Goal: Task Accomplishment & Management: Use online tool/utility

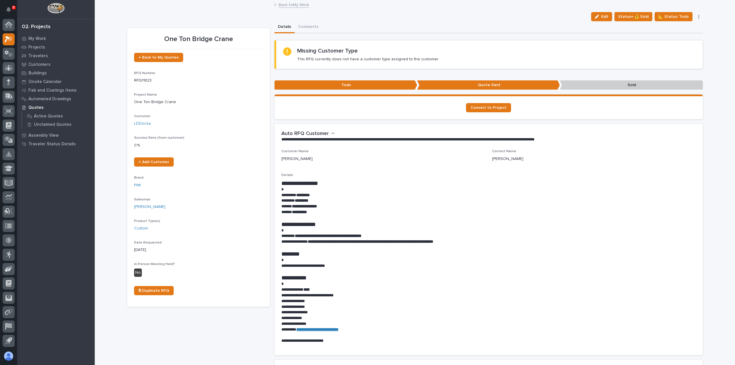
click at [289, 6] on link "Back to My Work" at bounding box center [293, 4] width 30 height 7
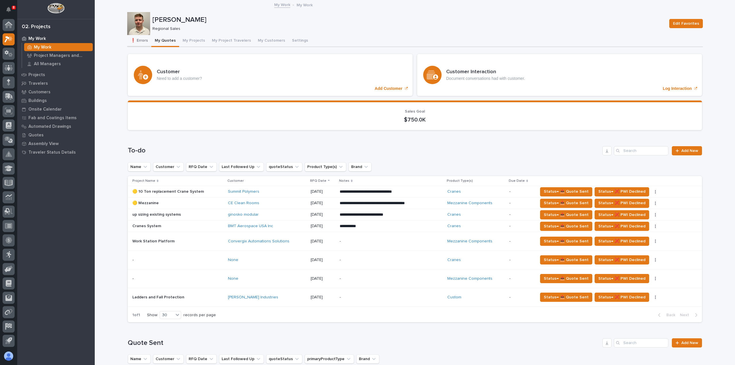
click at [141, 42] on button "❗ Errors" at bounding box center [139, 41] width 24 height 12
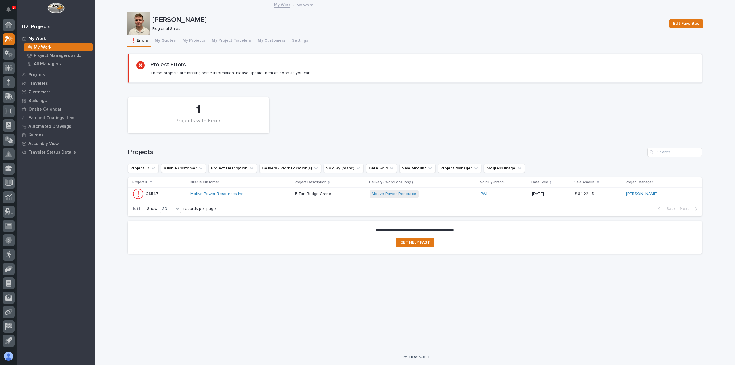
click at [340, 196] on div "5 Ton Bridge Crane 5 Ton Bridge Crane" at bounding box center [330, 193] width 70 height 9
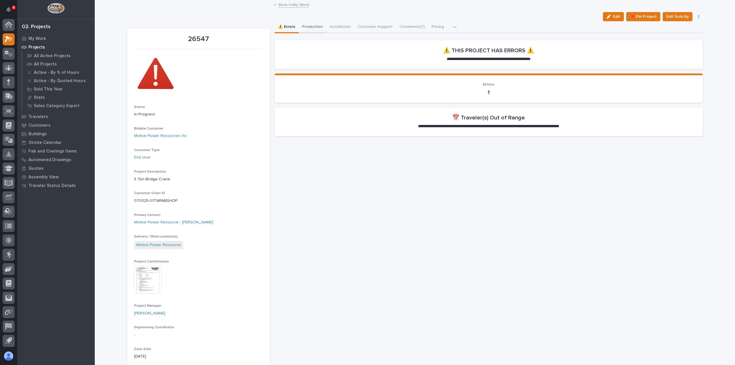
click at [307, 28] on button "Production" at bounding box center [312, 27] width 28 height 12
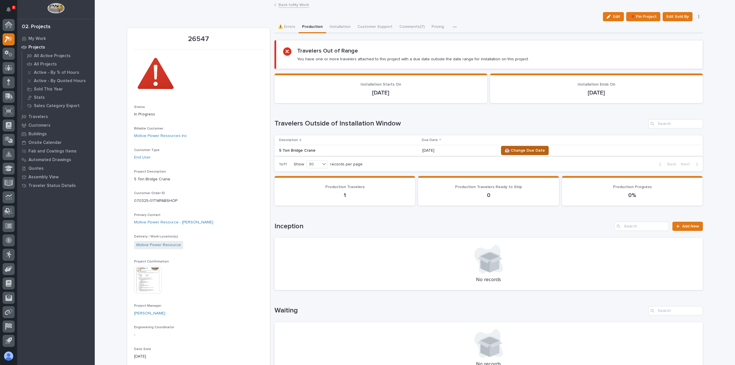
click at [519, 148] on span "📆 Change Due Date" at bounding box center [525, 150] width 40 height 7
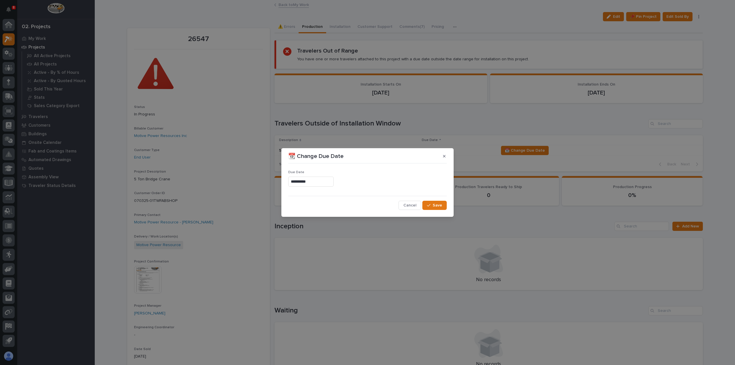
click at [324, 183] on input "**********" at bounding box center [310, 182] width 45 height 10
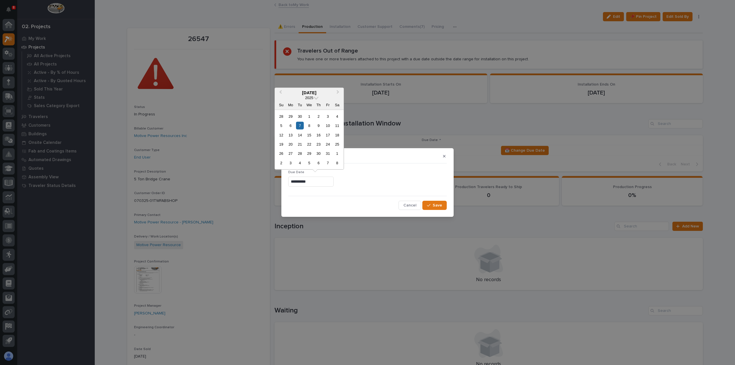
click at [294, 181] on input "**********" at bounding box center [310, 182] width 45 height 10
click at [299, 181] on input "**********" at bounding box center [310, 182] width 45 height 10
type input "**********"
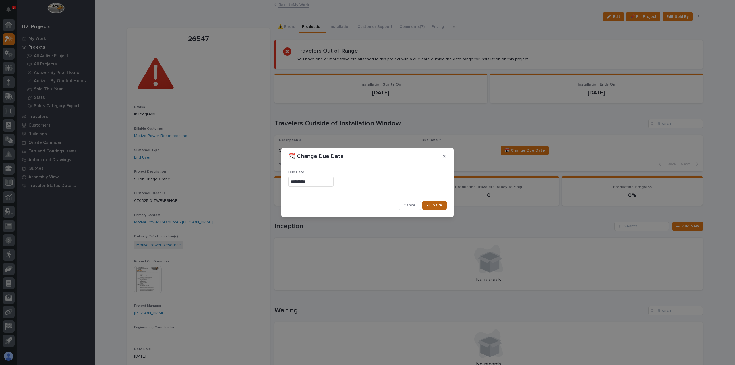
click at [426, 206] on button "Save" at bounding box center [434, 205] width 24 height 9
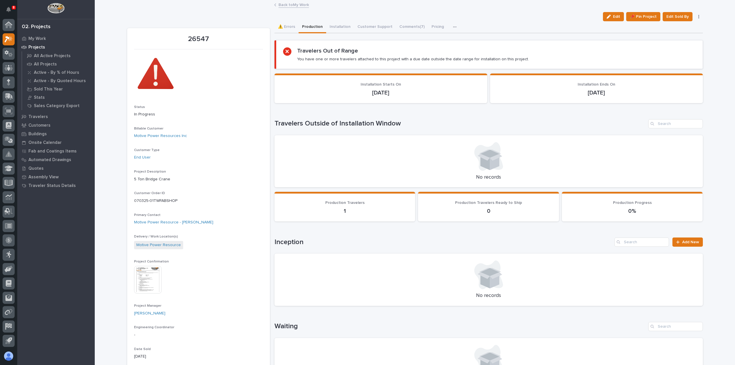
click at [301, 4] on link "Back to My Work" at bounding box center [293, 4] width 30 height 7
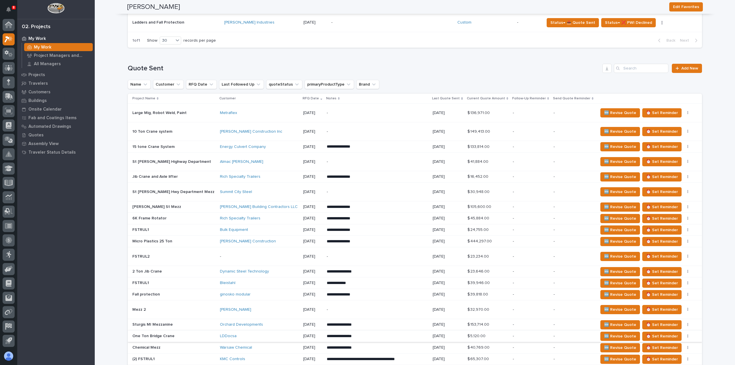
scroll to position [402, 0]
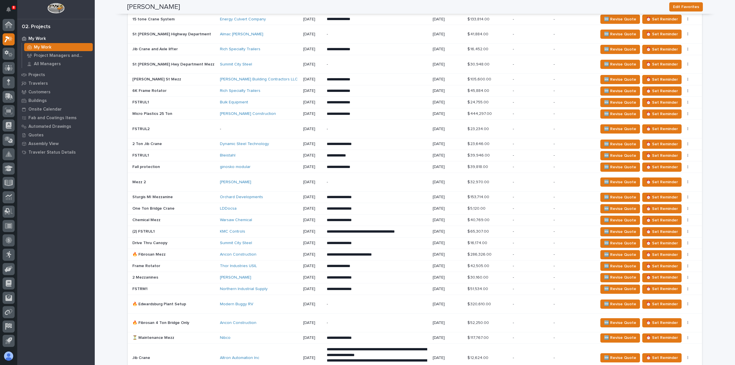
click at [346, 208] on p "**********" at bounding box center [377, 209] width 100 height 6
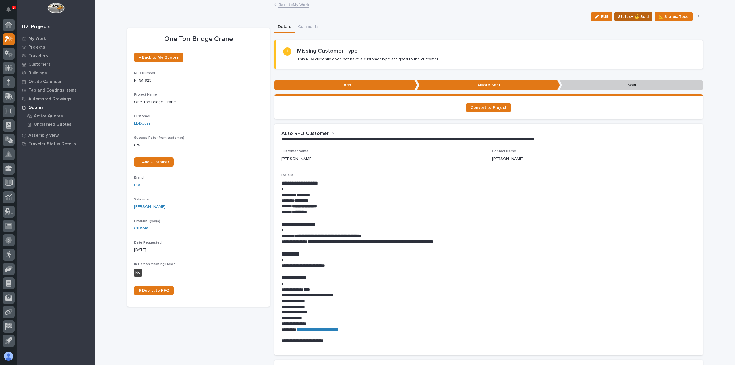
click at [627, 18] on span "Status→ 💰 Sold" at bounding box center [633, 16] width 30 height 7
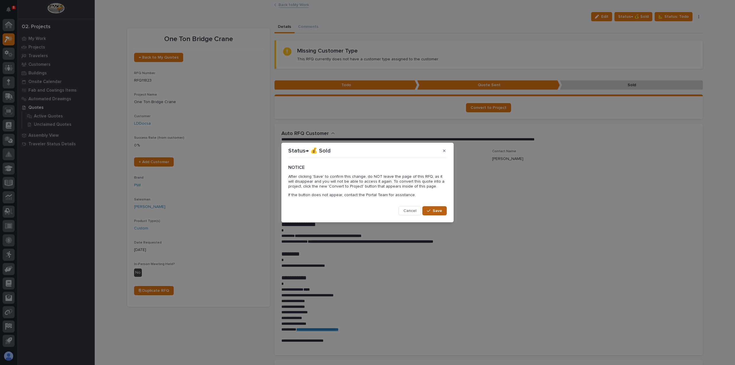
click at [435, 210] on span "Save" at bounding box center [437, 210] width 9 height 5
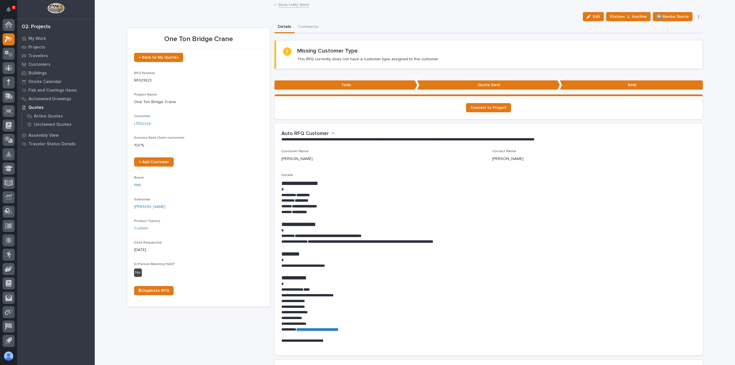
click at [289, 5] on link "Back to My Work" at bounding box center [293, 4] width 30 height 7
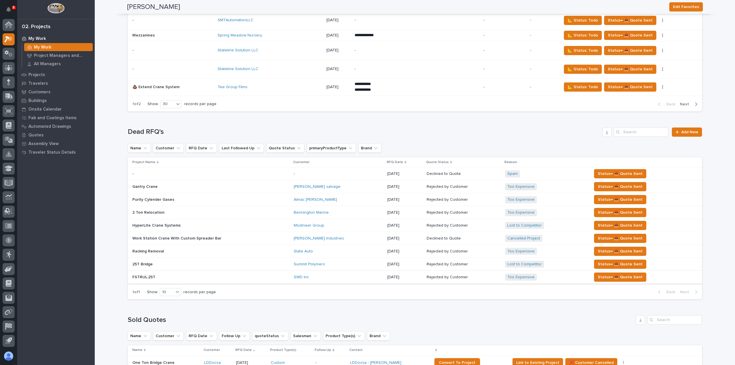
scroll to position [1394, 0]
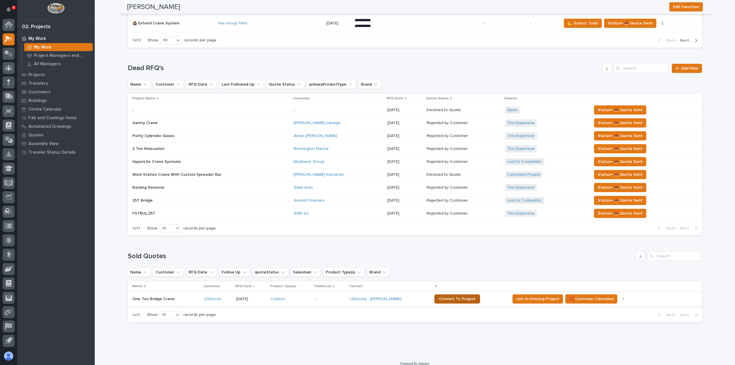
click at [455, 294] on link "Convert To Project" at bounding box center [457, 298] width 46 height 9
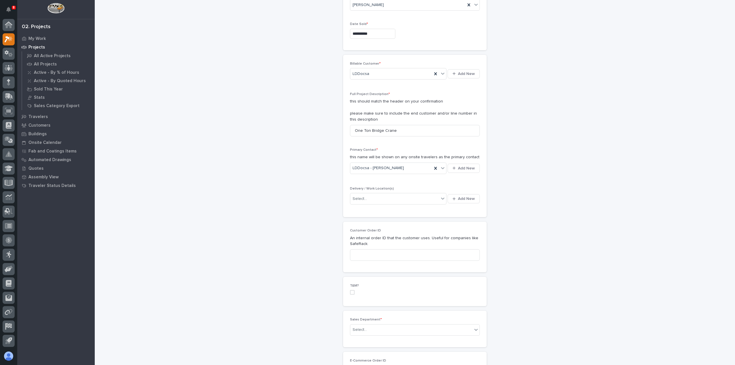
scroll to position [86, 0]
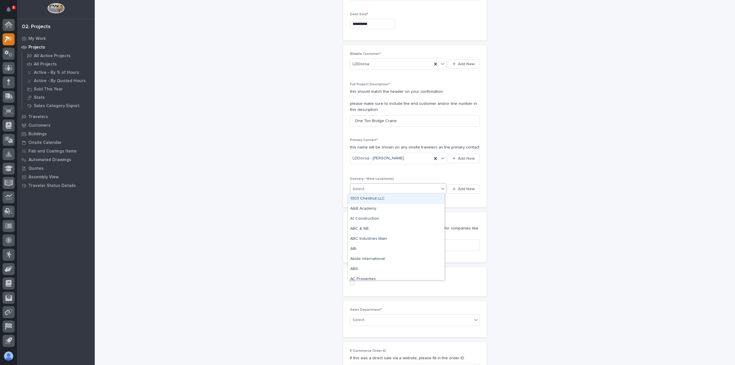
click at [415, 188] on div "Select..." at bounding box center [394, 188] width 89 height 9
click at [355, 189] on input "********" at bounding box center [360, 189] width 15 height 5
click at [353, 188] on input "********" at bounding box center [361, 189] width 17 height 5
click at [356, 188] on input "*********" at bounding box center [362, 189] width 18 height 5
type input "**********"
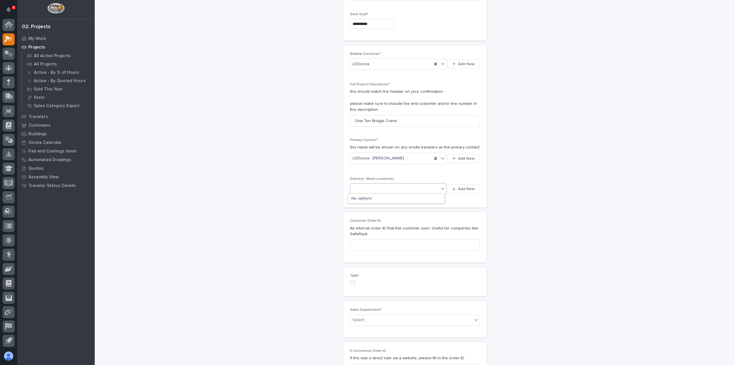
click at [369, 189] on div "L.D. docsa" at bounding box center [394, 188] width 89 height 9
type input "*******"
click at [451, 185] on button "Add New" at bounding box center [463, 188] width 32 height 9
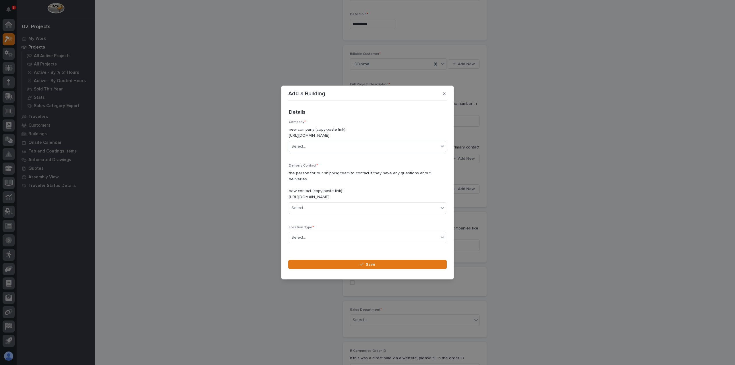
click at [349, 150] on div "Select..." at bounding box center [364, 146] width 150 height 9
type input "*******"
click at [354, 157] on div "LDDocsa" at bounding box center [365, 161] width 152 height 10
click at [354, 203] on div "Select..." at bounding box center [364, 207] width 150 height 9
drag, startPoint x: 393, startPoint y: 92, endPoint x: 357, endPoint y: 115, distance: 42.5
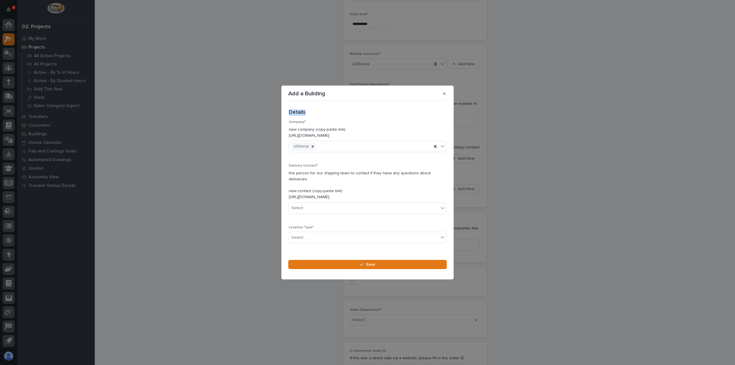
click at [357, 115] on section "Add a Building Loading... Saving… Loading... Saving… Loading... Saving… Details…" at bounding box center [367, 183] width 172 height 194
click at [342, 208] on div "Select..." at bounding box center [364, 207] width 150 height 9
type input "****"
click at [343, 216] on div "LDDocsa - Dave Yeck" at bounding box center [365, 216] width 152 height 10
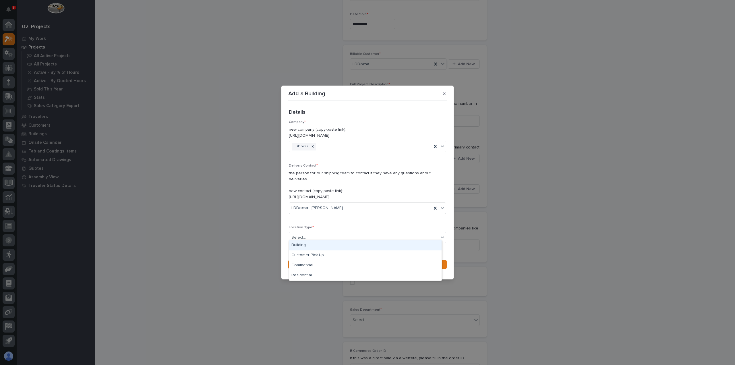
click at [342, 233] on div "Select..." at bounding box center [364, 237] width 150 height 9
click at [338, 261] on div "Commercial" at bounding box center [365, 265] width 152 height 10
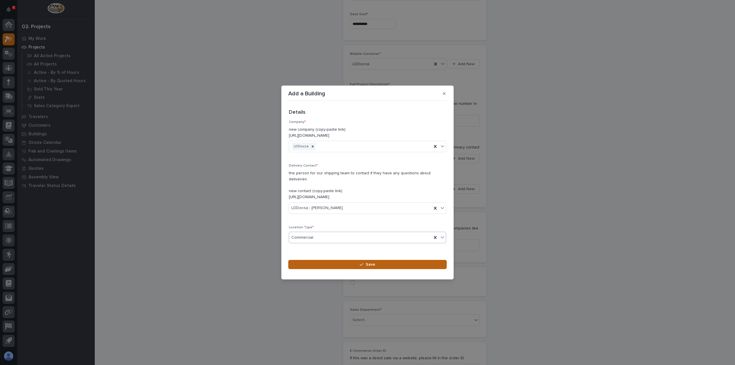
click at [337, 261] on button "Save" at bounding box center [367, 264] width 158 height 9
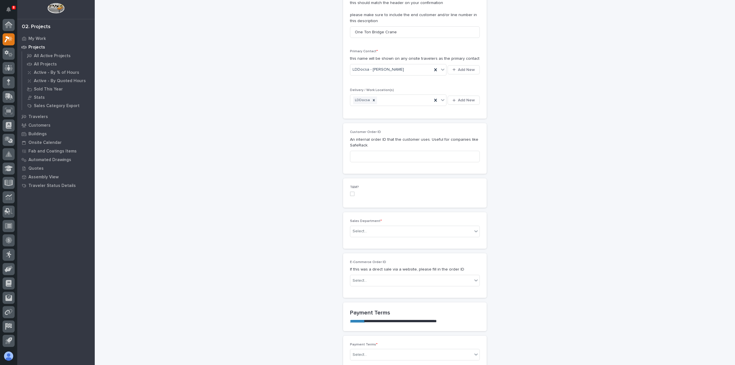
scroll to position [201, 0]
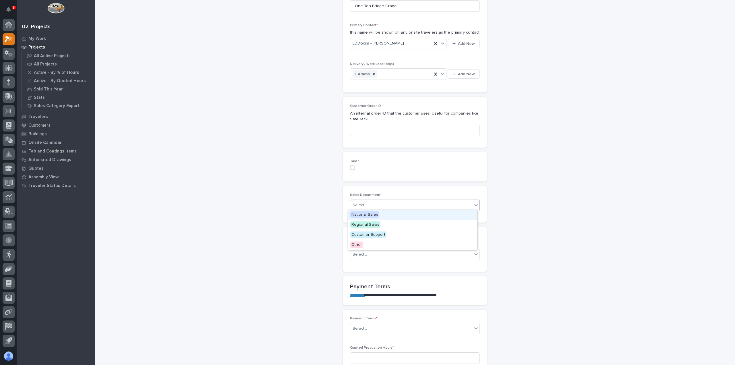
click at [365, 208] on div "Select..." at bounding box center [411, 204] width 122 height 9
click at [367, 224] on span "Regional Sales" at bounding box center [365, 224] width 30 height 6
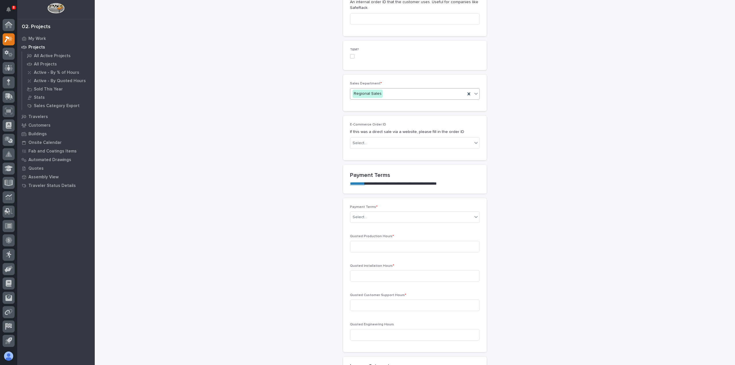
scroll to position [316, 0]
click at [357, 212] on div "Select..." at bounding box center [359, 214] width 14 height 6
click at [405, 213] on div "Select..." at bounding box center [411, 213] width 122 height 9
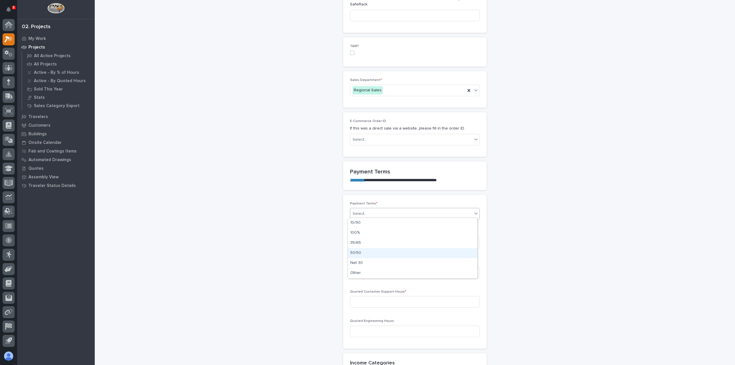
click at [391, 251] on div "50/50" at bounding box center [412, 253] width 129 height 10
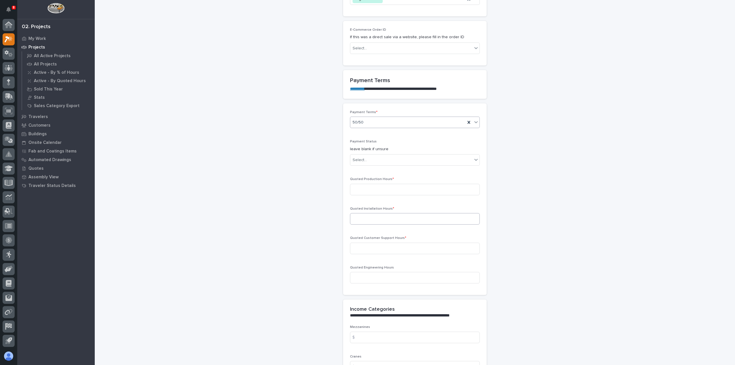
scroll to position [420, 0]
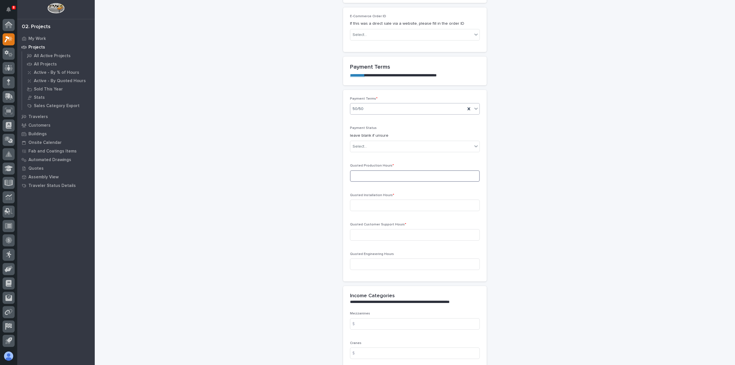
click at [384, 175] on input at bounding box center [415, 175] width 130 height 11
click at [371, 205] on input at bounding box center [415, 204] width 130 height 11
type input "16"
click at [378, 235] on input at bounding box center [415, 234] width 130 height 11
type input "0"
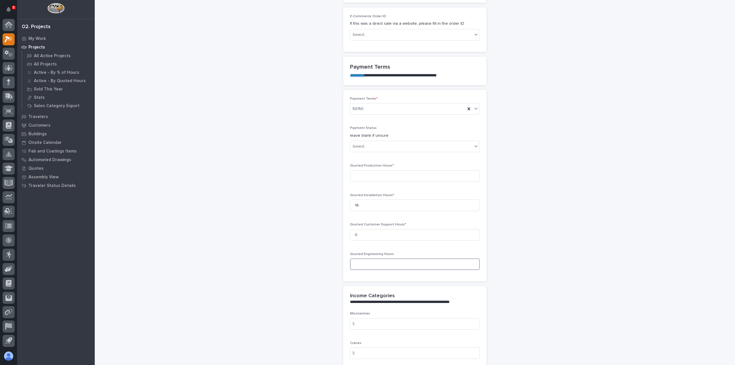
click at [385, 261] on input at bounding box center [415, 263] width 130 height 11
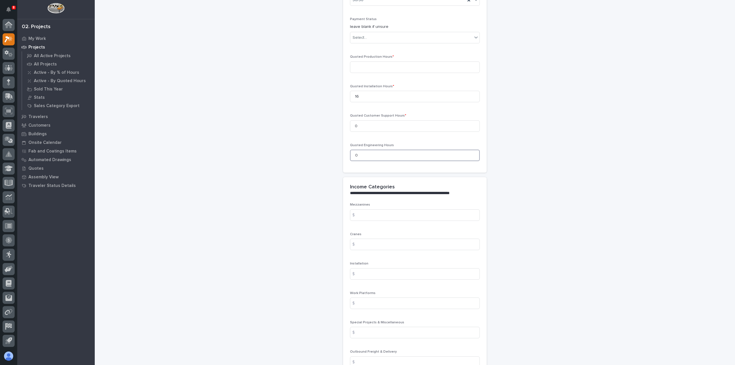
scroll to position [535, 0]
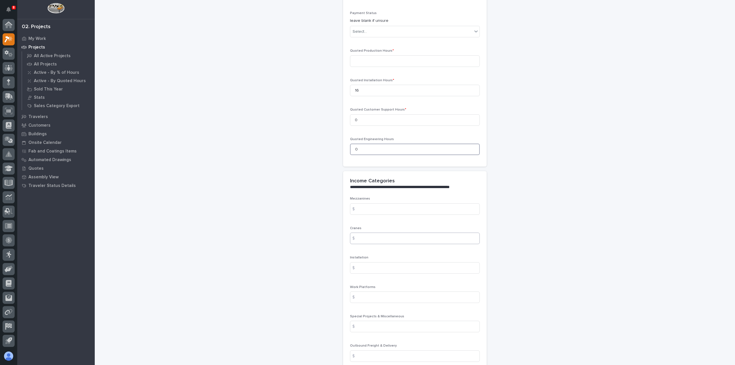
type input "0"
click at [373, 233] on input at bounding box center [415, 237] width 130 height 11
click at [398, 236] on input at bounding box center [415, 237] width 130 height 11
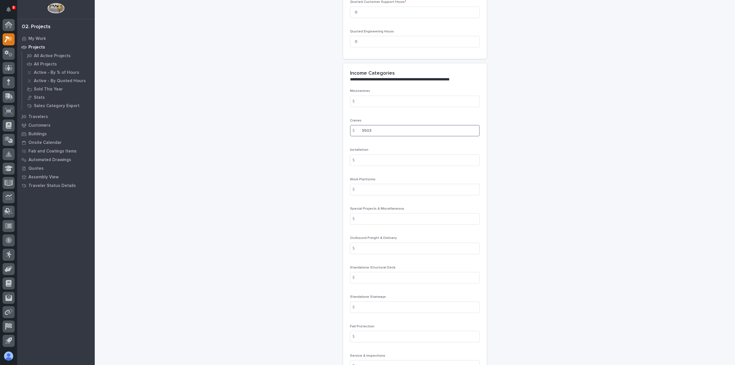
scroll to position [650, 0]
type input "5503"
click at [371, 238] on input at bounding box center [415, 240] width 130 height 11
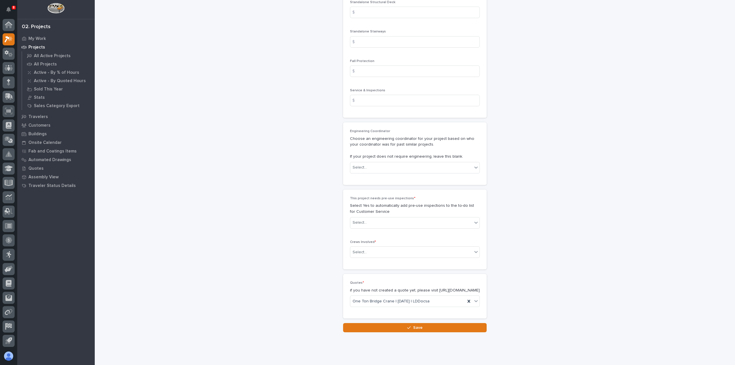
scroll to position [908, 0]
type input "345"
click at [365, 165] on div "Select..." at bounding box center [411, 166] width 122 height 9
type input "*"
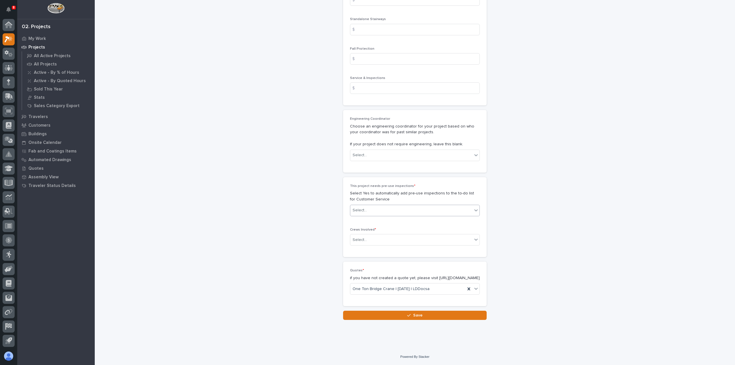
scroll to position [924, 0]
click at [455, 206] on div "Select..." at bounding box center [411, 210] width 122 height 9
click at [453, 224] on div "No" at bounding box center [412, 226] width 129 height 10
click at [449, 235] on div "Select..." at bounding box center [411, 239] width 122 height 9
click at [447, 246] on div "Production" at bounding box center [412, 245] width 129 height 10
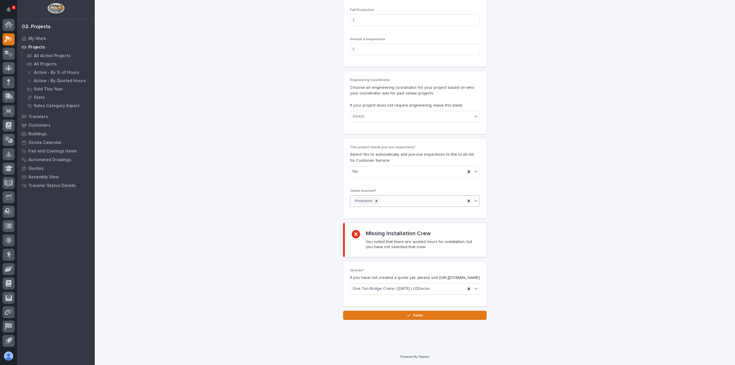
scroll to position [962, 0]
click at [397, 315] on button "Save" at bounding box center [415, 315] width 144 height 9
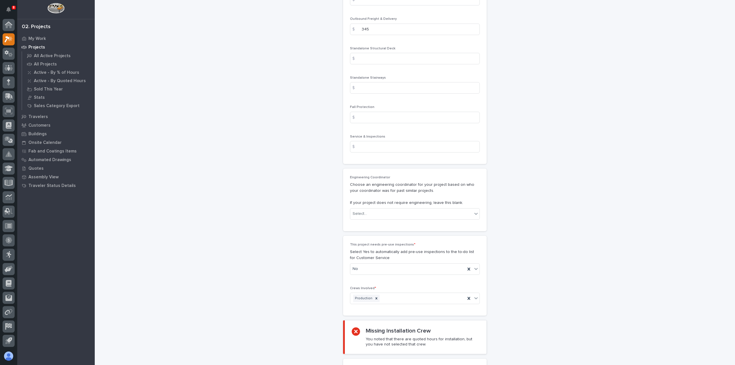
scroll to position [981, 0]
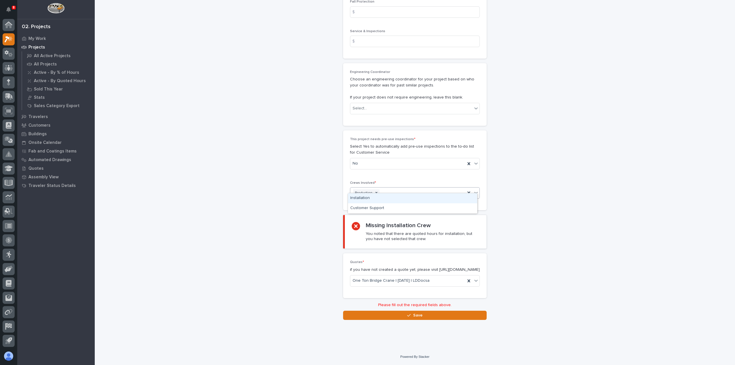
click at [449, 189] on div "Production" at bounding box center [407, 193] width 115 height 10
click at [453, 199] on div "Installation" at bounding box center [412, 198] width 129 height 10
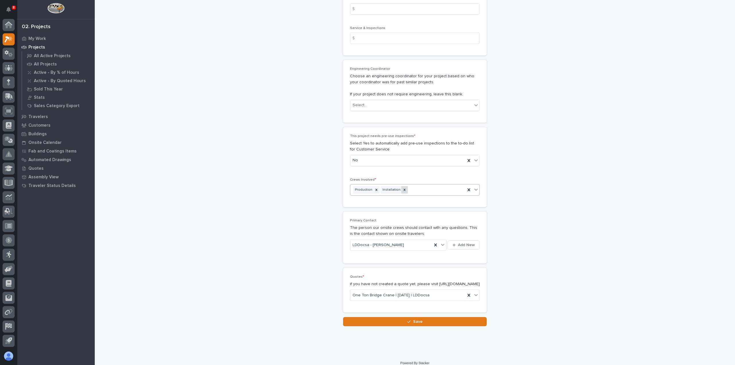
click at [404, 189] on icon at bounding box center [405, 190] width 2 height 2
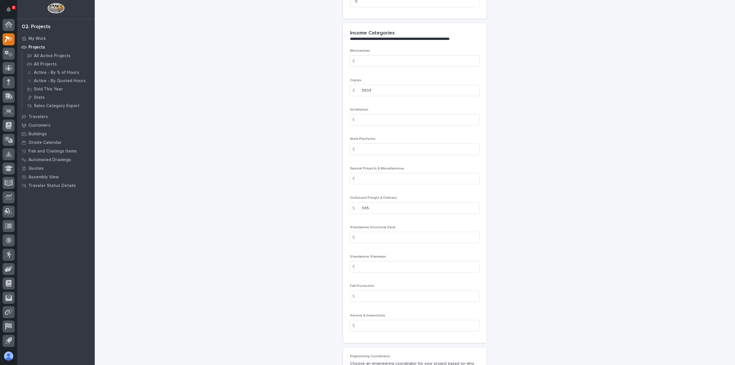
scroll to position [685, 0]
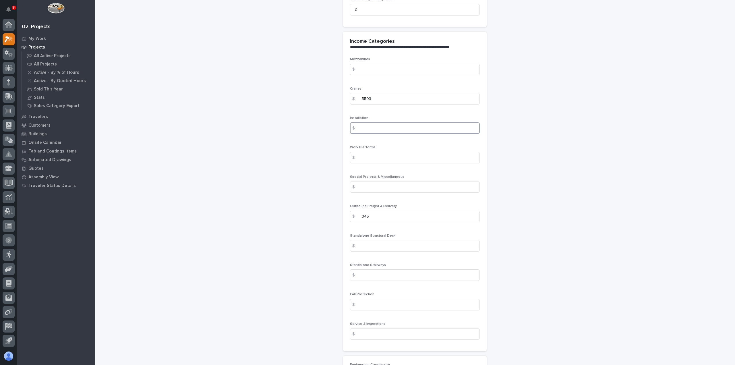
click at [366, 123] on input at bounding box center [415, 127] width 130 height 11
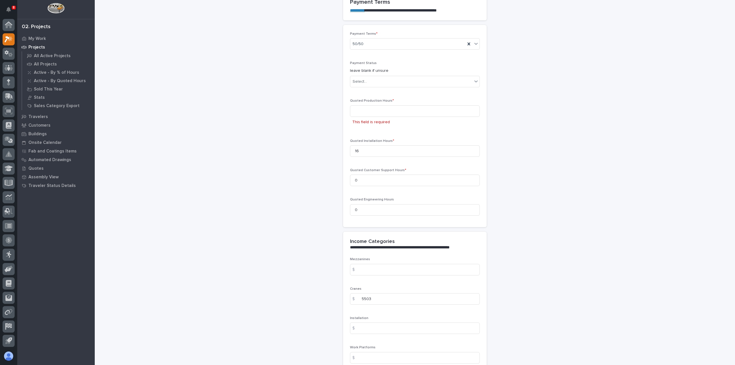
scroll to position [484, 0]
click at [439, 110] on input at bounding box center [415, 111] width 130 height 11
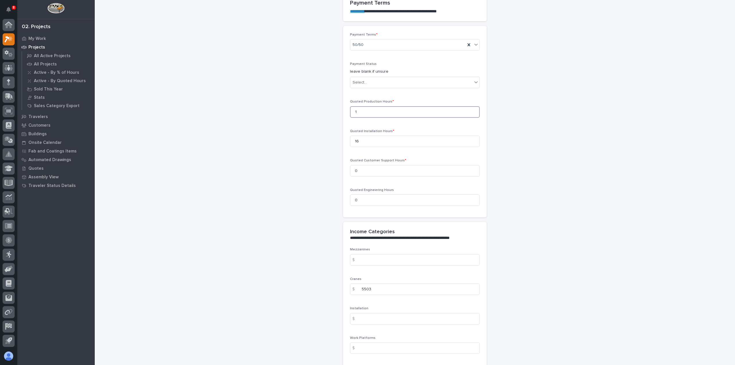
scroll to position [479, 0]
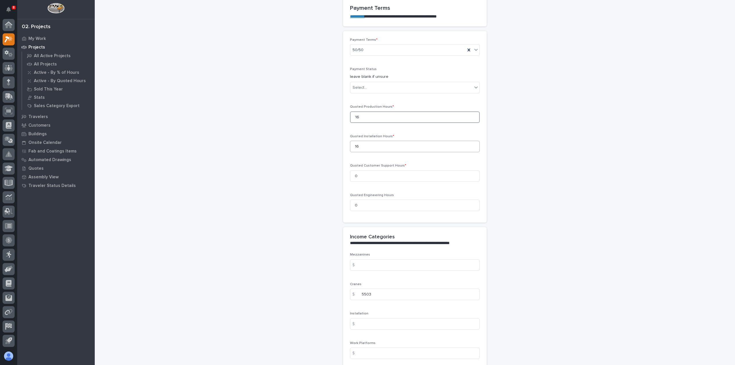
type input "16"
drag, startPoint x: 406, startPoint y: 142, endPoint x: 334, endPoint y: 140, distance: 71.8
click at [334, 140] on div "**********" at bounding box center [414, 160] width 575 height 1278
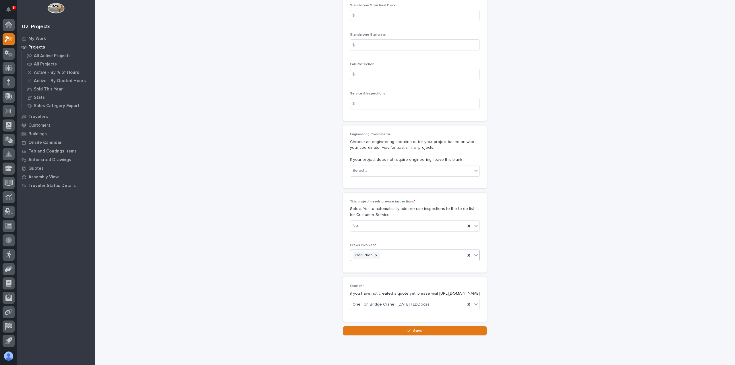
scroll to position [924, 0]
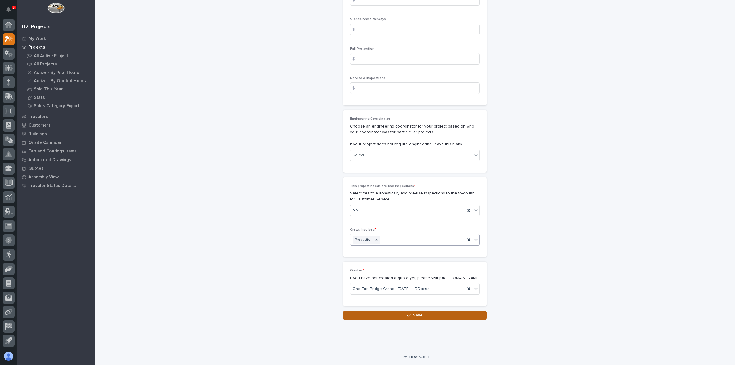
type input "0"
click at [454, 317] on button "Save" at bounding box center [415, 315] width 144 height 9
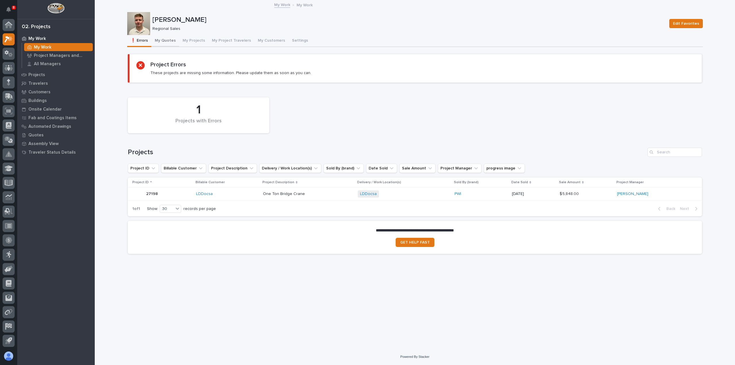
click at [171, 40] on button "My Quotes" at bounding box center [165, 41] width 28 height 12
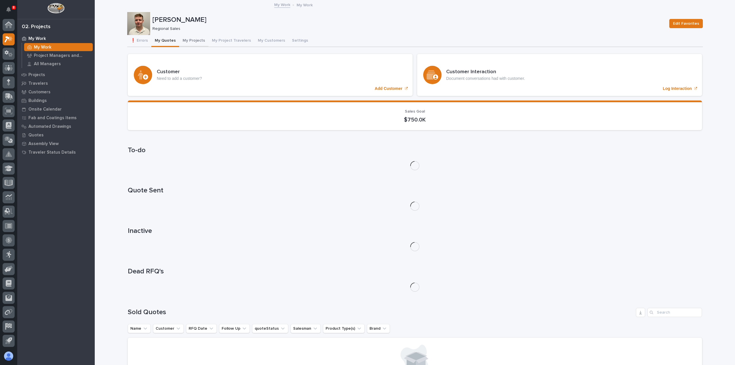
click at [188, 40] on button "My Projects" at bounding box center [193, 41] width 29 height 12
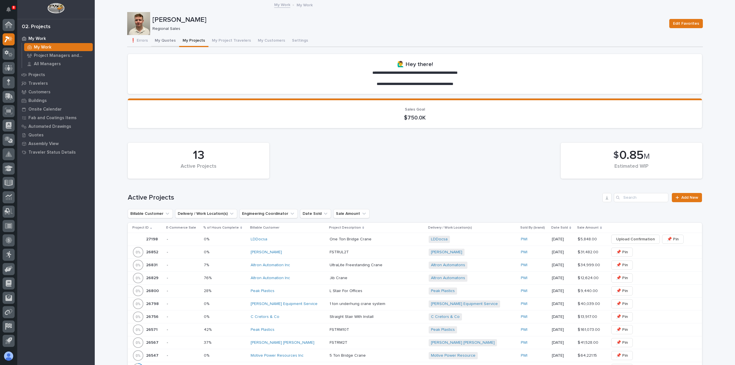
click at [160, 40] on button "My Quotes" at bounding box center [165, 41] width 28 height 12
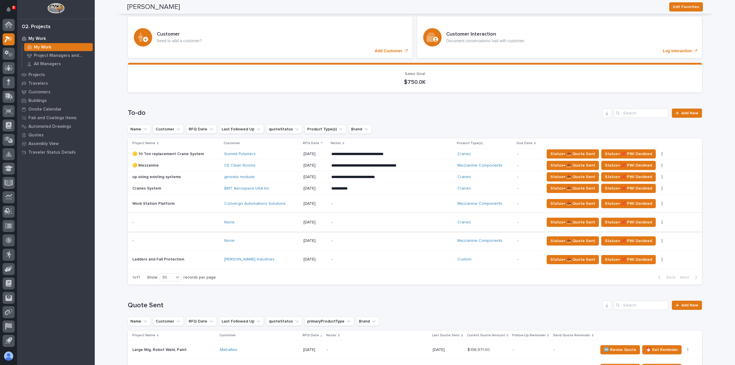
scroll to position [29, 0]
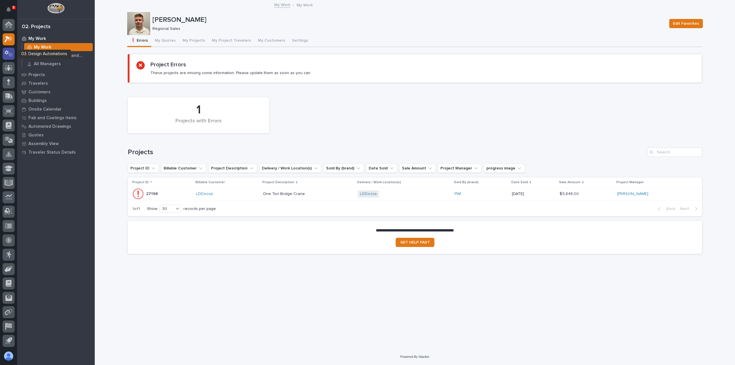
click at [11, 55] on icon at bounding box center [10, 55] width 4 height 4
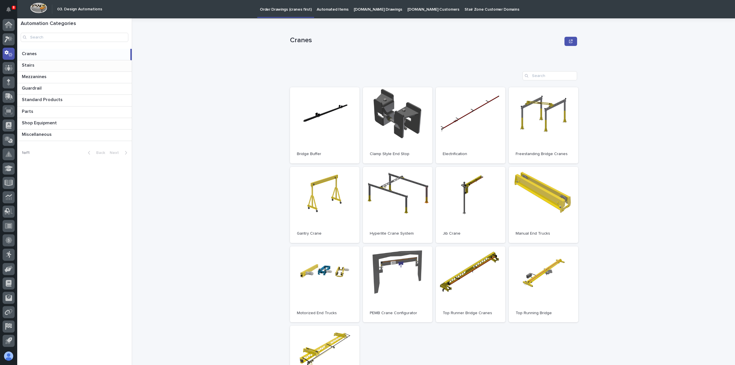
click at [69, 67] on p at bounding box center [76, 65] width 108 height 5
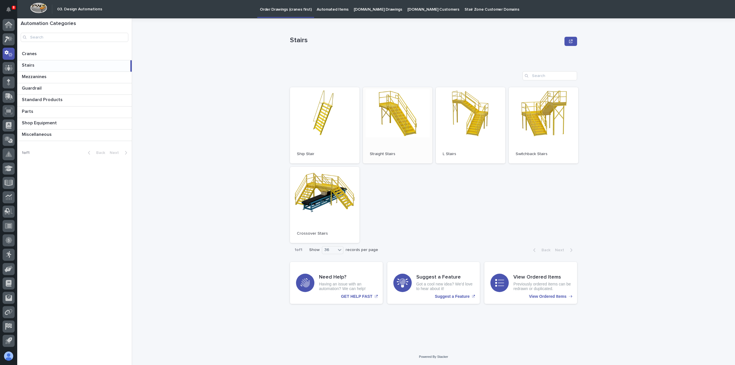
click at [408, 112] on link "Open" at bounding box center [397, 125] width 69 height 76
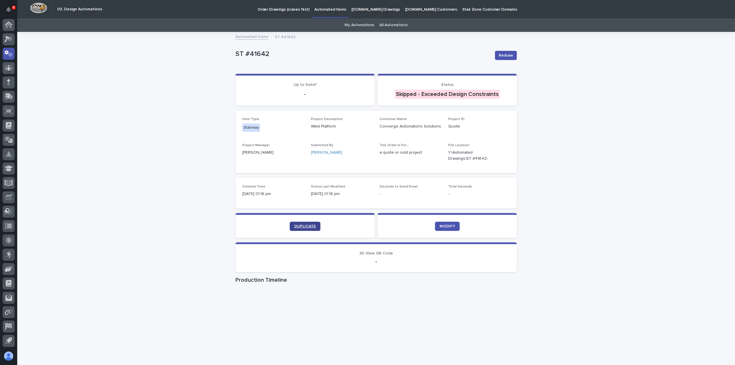
click at [311, 226] on span "DUPLICATE" at bounding box center [305, 226] width 22 height 4
click at [445, 225] on span "MODIFY" at bounding box center [446, 226] width 15 height 4
click at [311, 225] on span "DUPLICATE" at bounding box center [305, 226] width 22 height 4
